Goal: Task Accomplishment & Management: Manage account settings

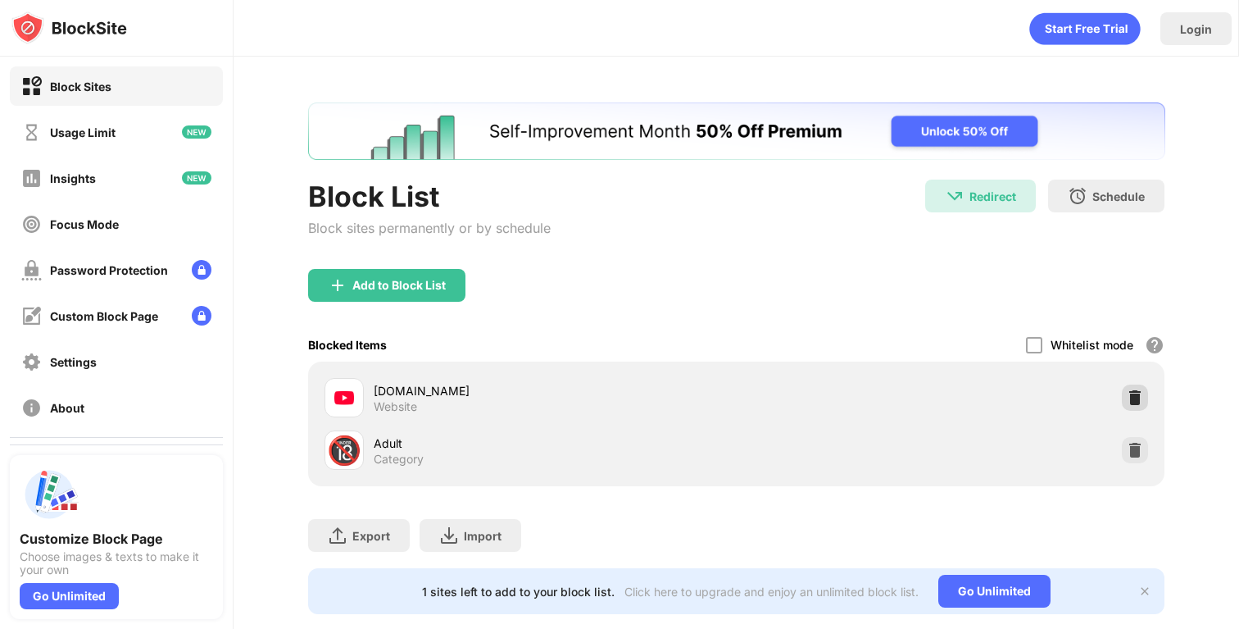
click at [1129, 399] on img at bounding box center [1135, 397] width 16 height 16
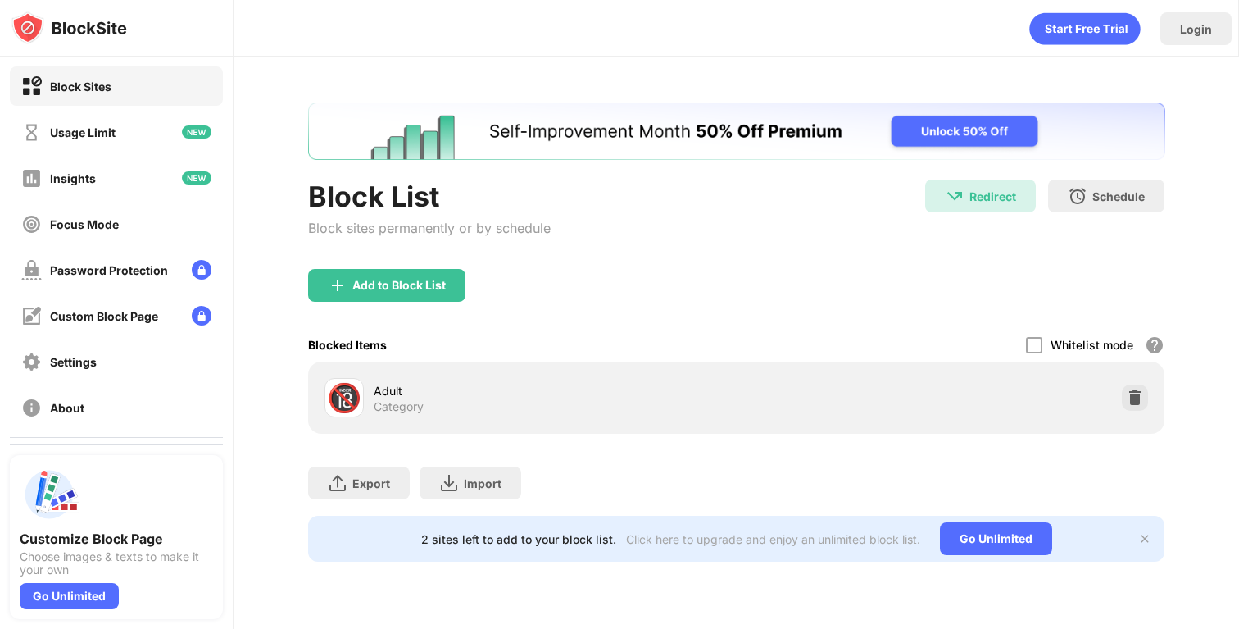
click at [364, 171] on div "Block List Block sites permanently or by schedule Redirect Redirect to [DOMAIN_…" at bounding box center [736, 331] width 857 height 459
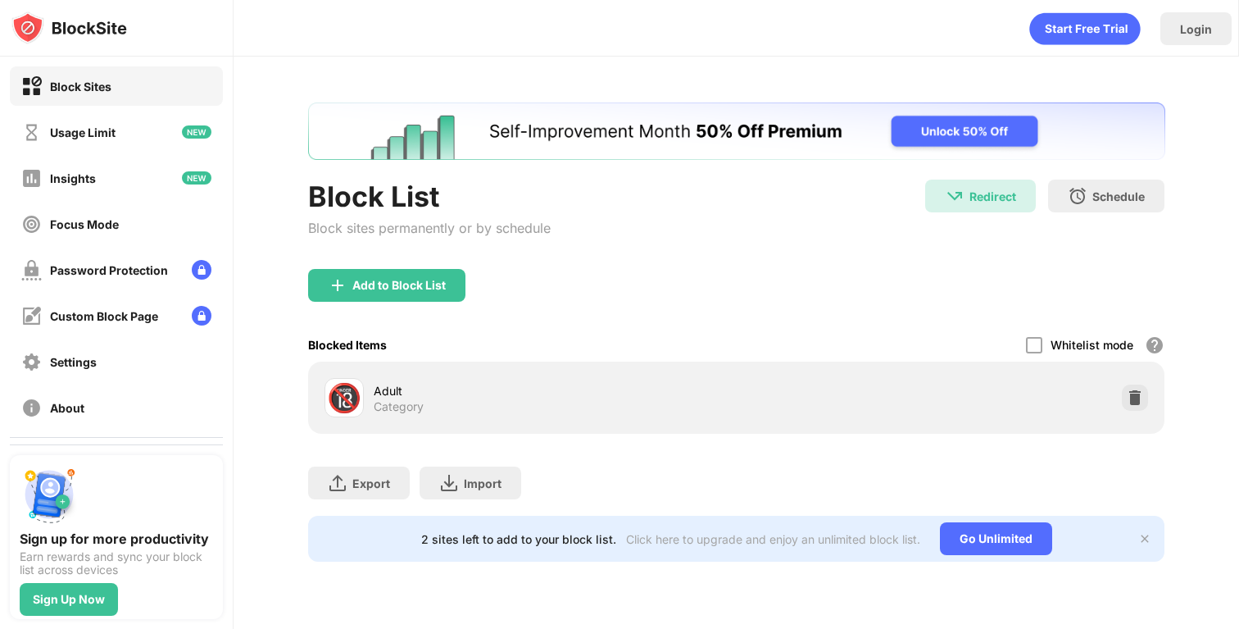
click at [298, 105] on div "Block List Block sites permanently or by schedule Redirect Redirect to [DOMAIN_…" at bounding box center [736, 332] width 1005 height 551
